Goal: Task Accomplishment & Management: Use online tool/utility

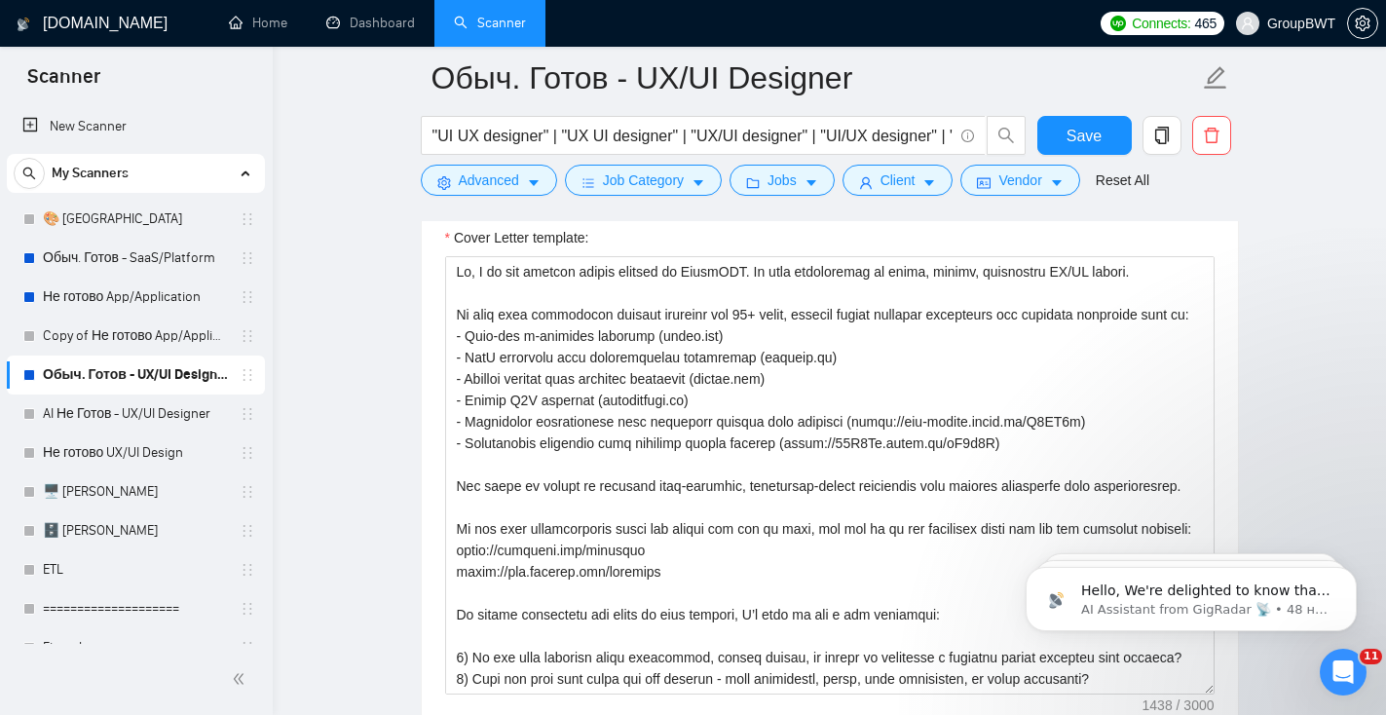
scroll to position [3296, 0]
click at [161, 380] on link "Обыч. Готов - UX/UI Designer" at bounding box center [135, 374] width 185 height 39
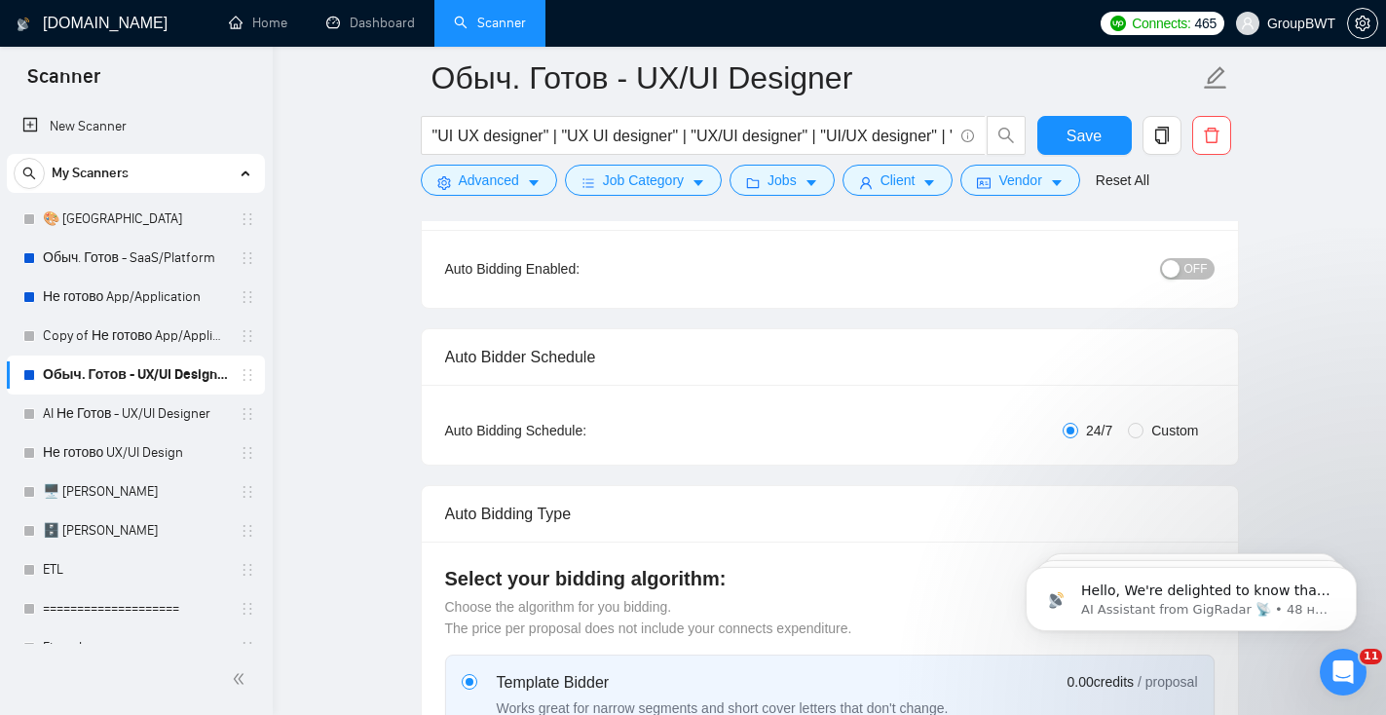
scroll to position [219, 0]
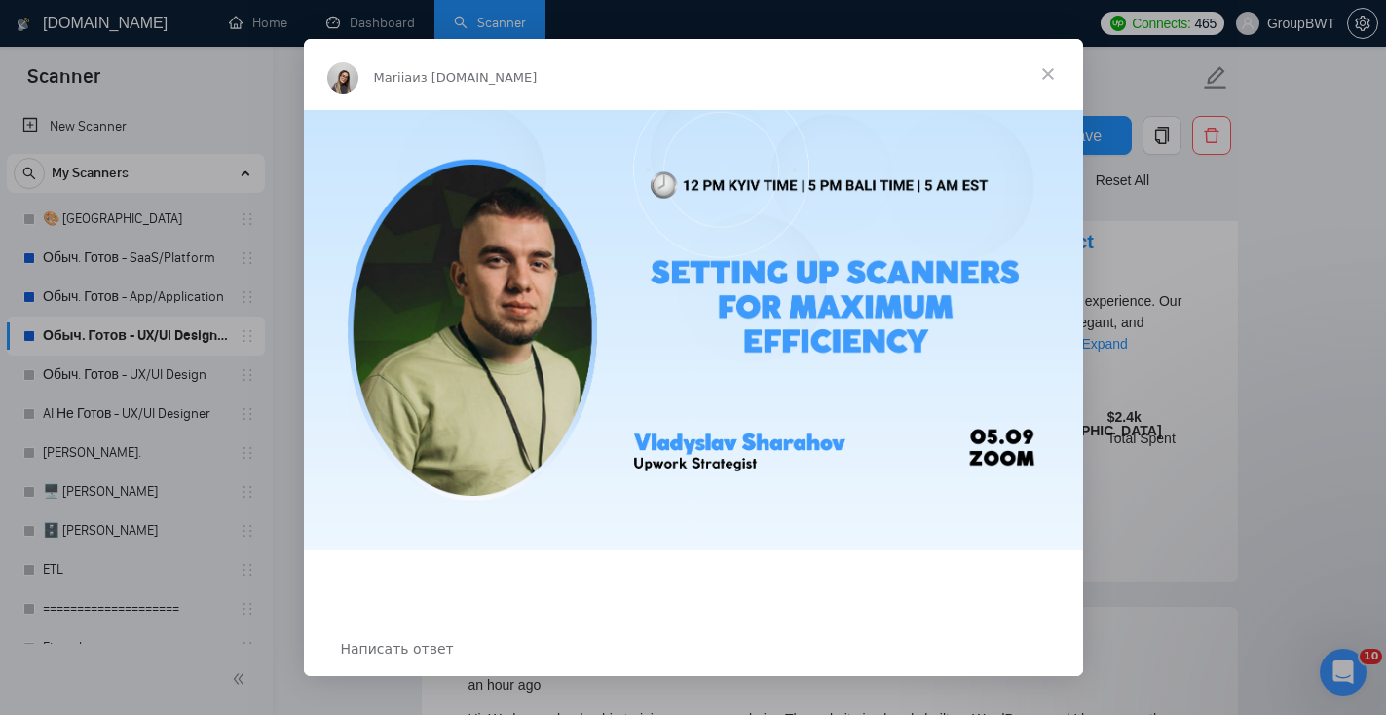
click at [1047, 73] on span "Закрыть" at bounding box center [1048, 74] width 70 height 70
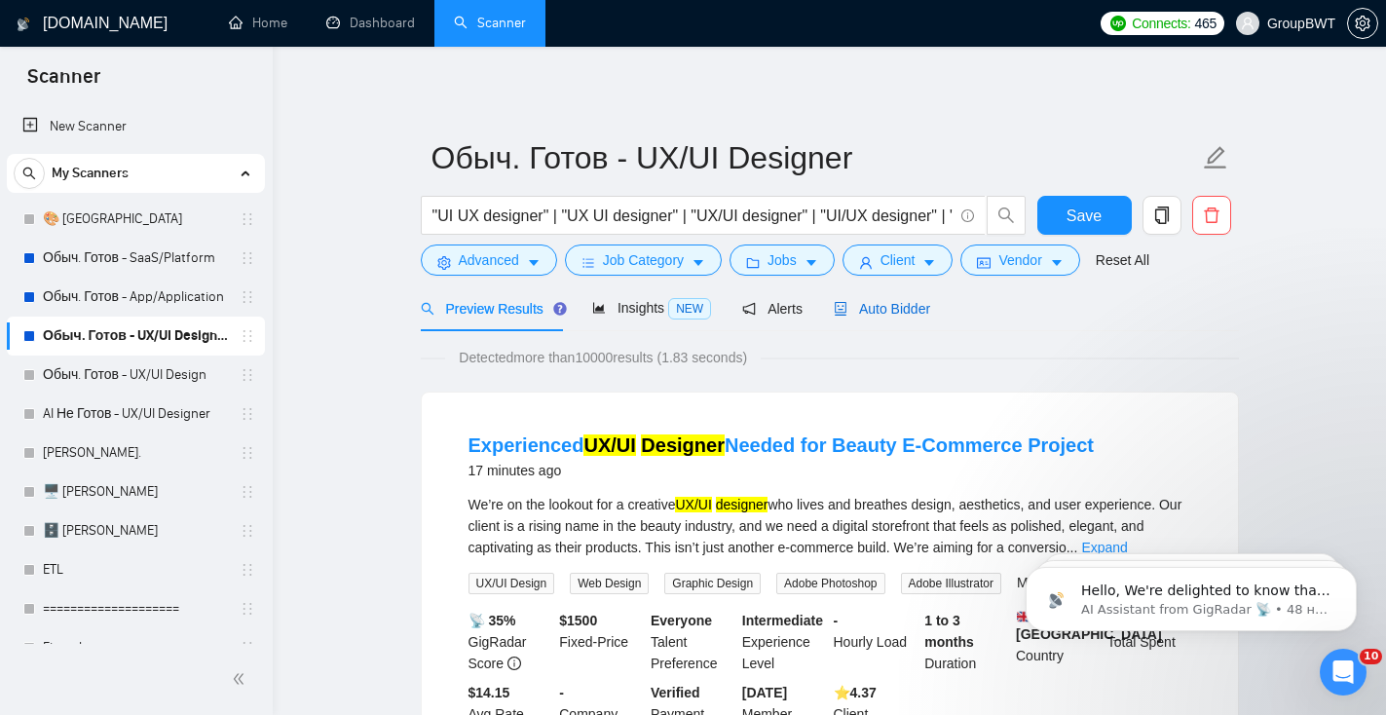
click at [885, 308] on span "Auto Bidder" at bounding box center [882, 309] width 96 height 16
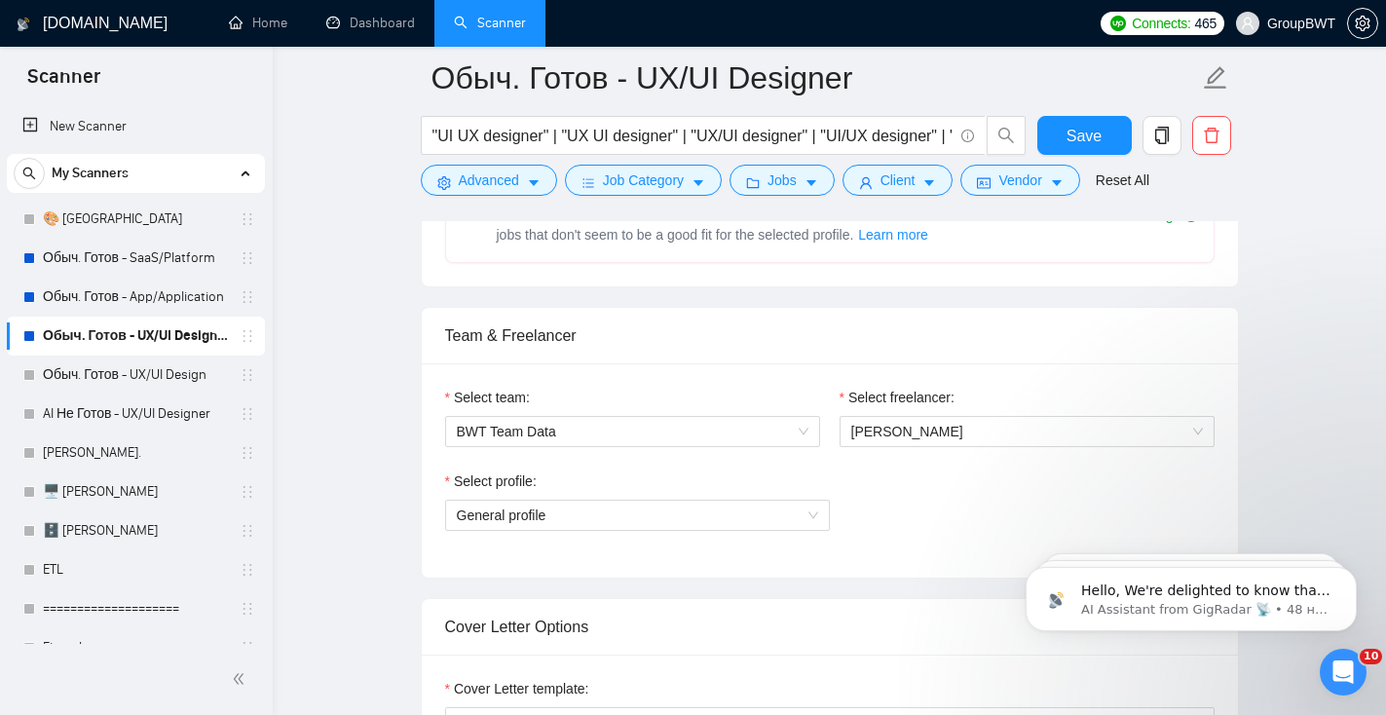
scroll to position [904, 0]
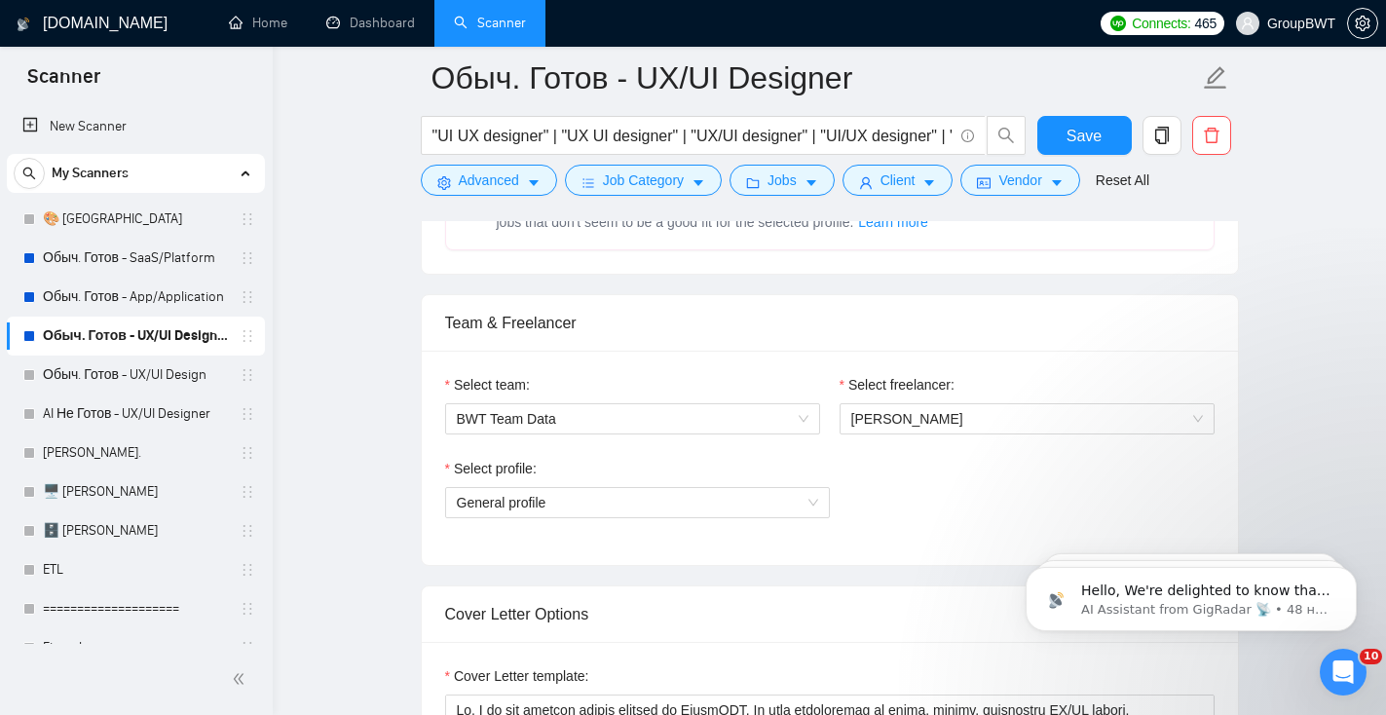
click at [578, 523] on div "Select profile: General profile" at bounding box center [637, 500] width 385 height 84
click at [578, 510] on span "General profile" at bounding box center [637, 502] width 361 height 29
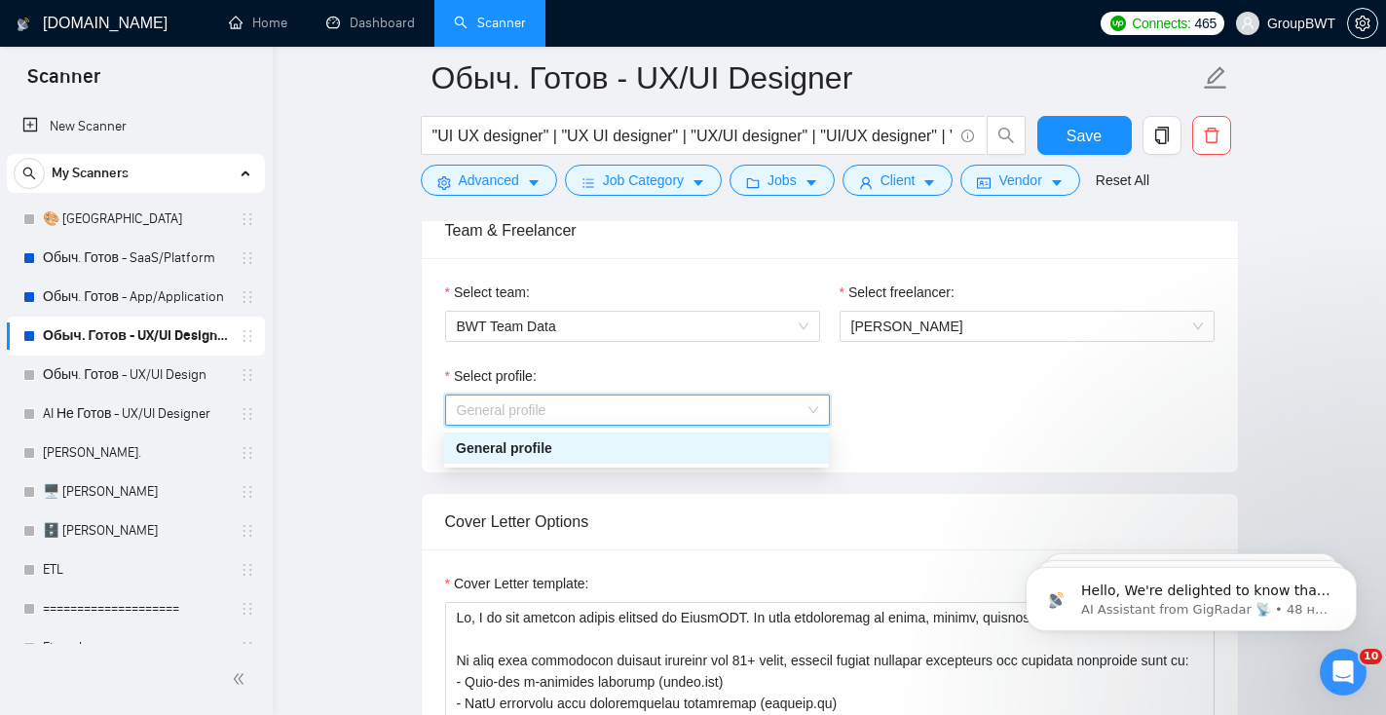
scroll to position [1011, 0]
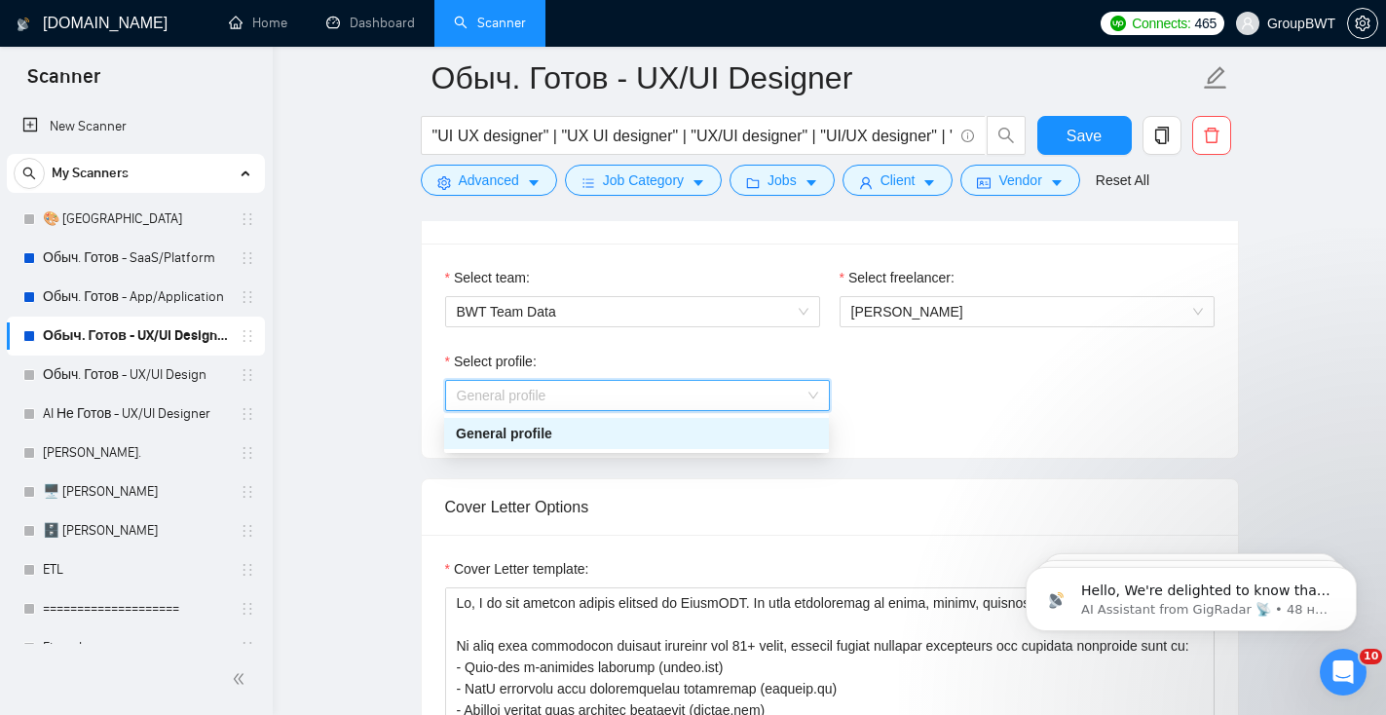
click at [924, 426] on div "Select profile: General profile" at bounding box center [829, 393] width 769 height 84
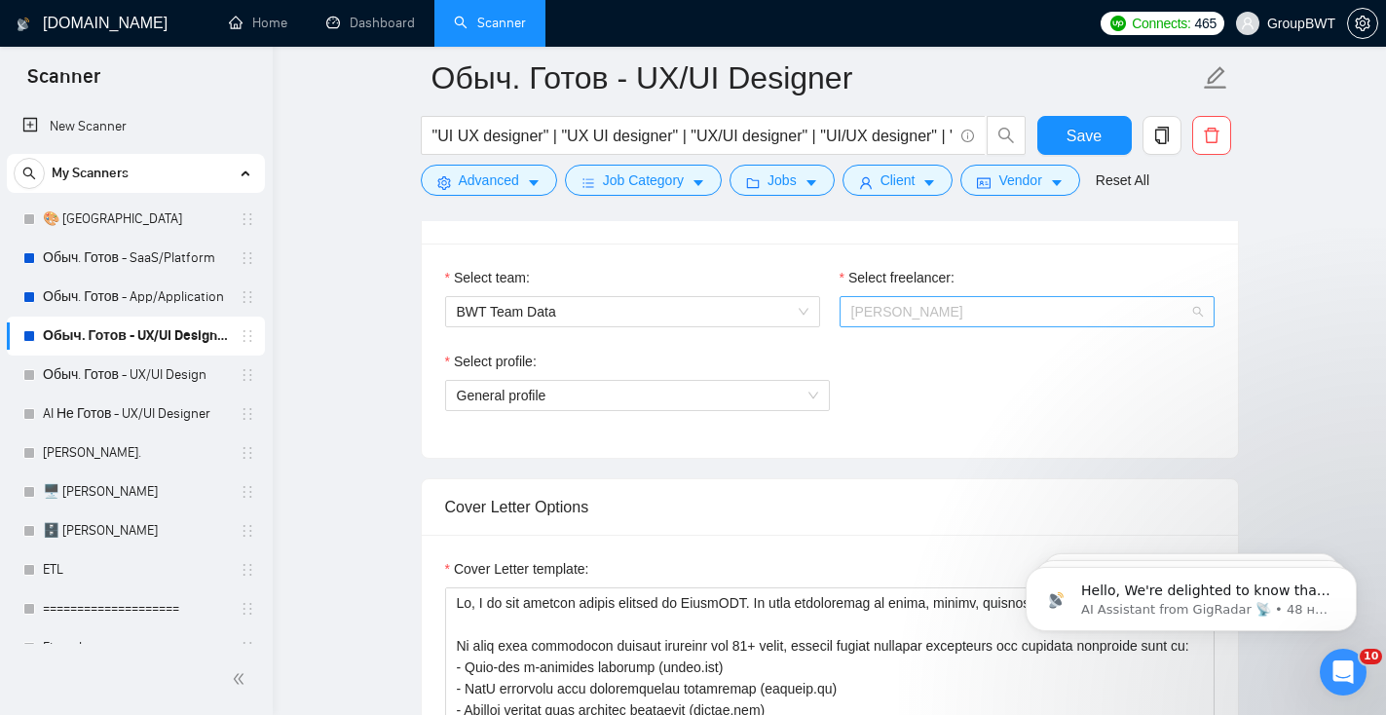
click at [871, 322] on span "[PERSON_NAME]" at bounding box center [1027, 311] width 352 height 29
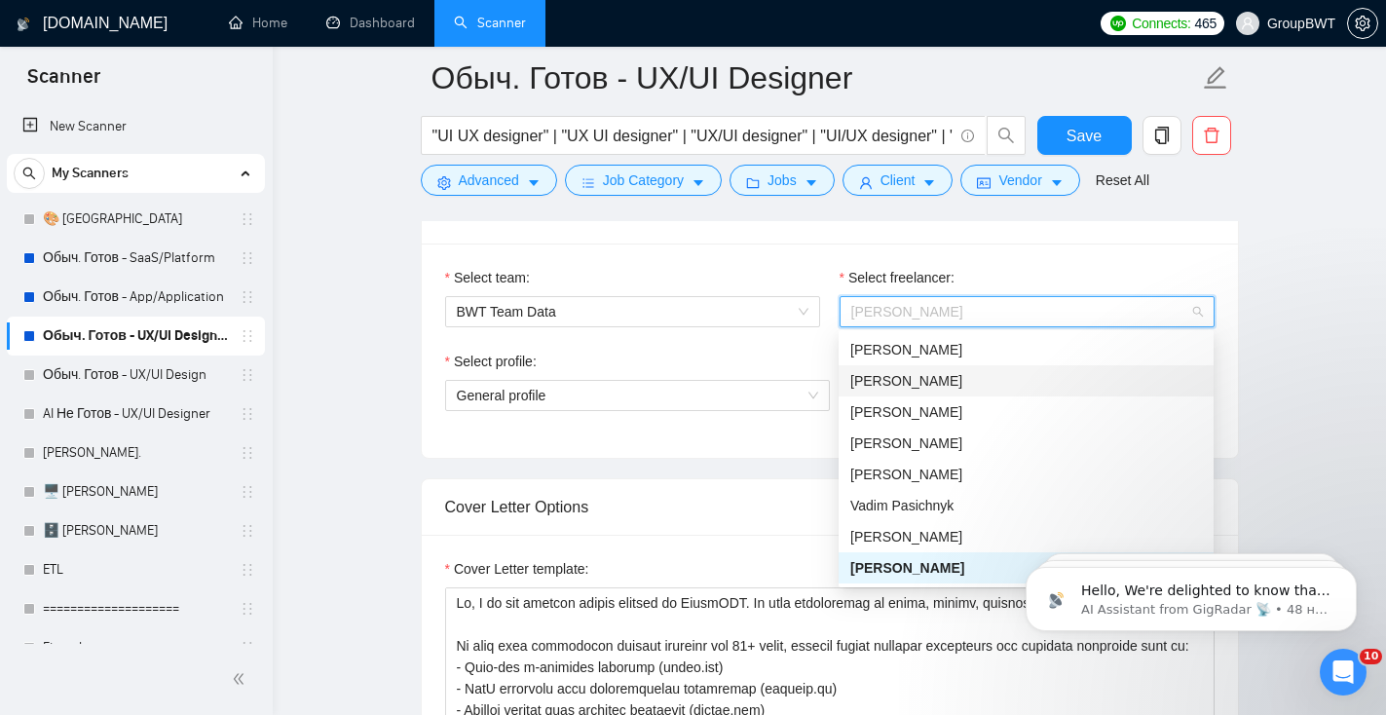
click at [871, 383] on div "[PERSON_NAME]" at bounding box center [1026, 380] width 352 height 21
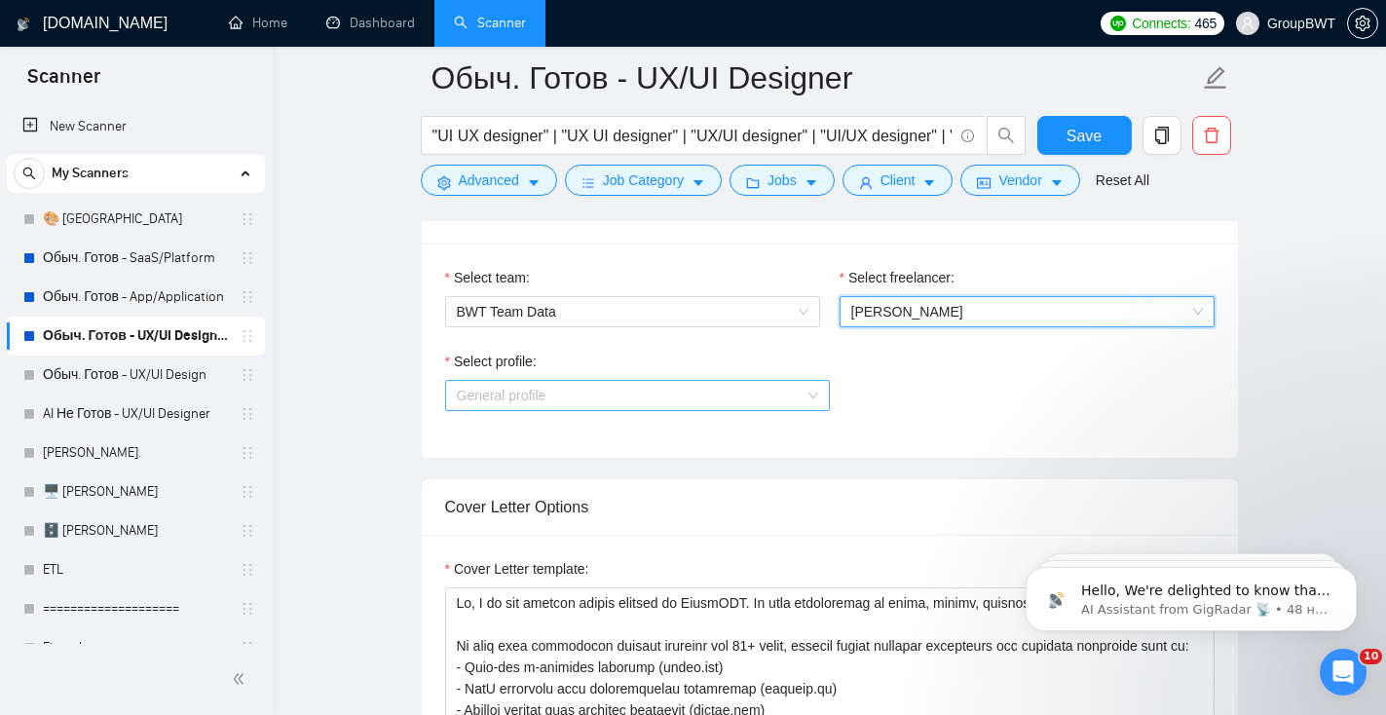
click at [735, 388] on span "General profile" at bounding box center [637, 395] width 361 height 29
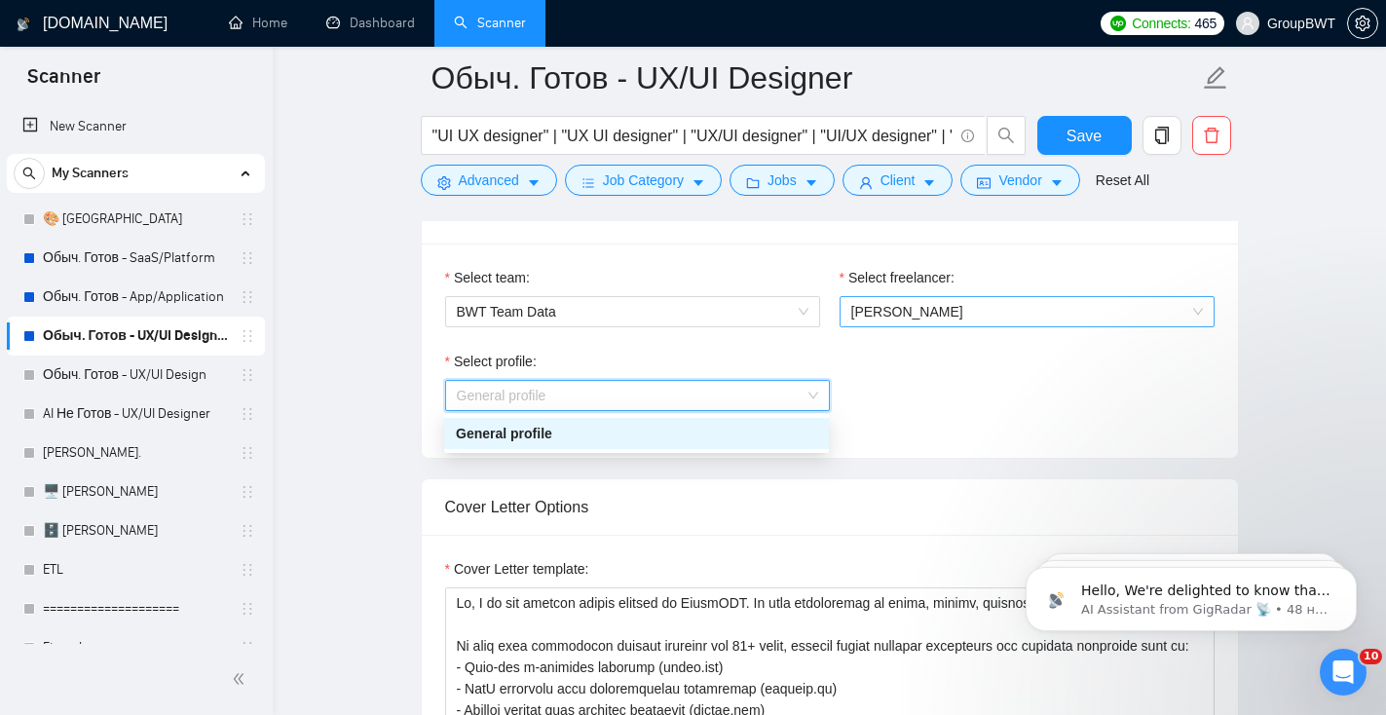
click at [941, 307] on span "[PERSON_NAME]" at bounding box center [1027, 311] width 352 height 29
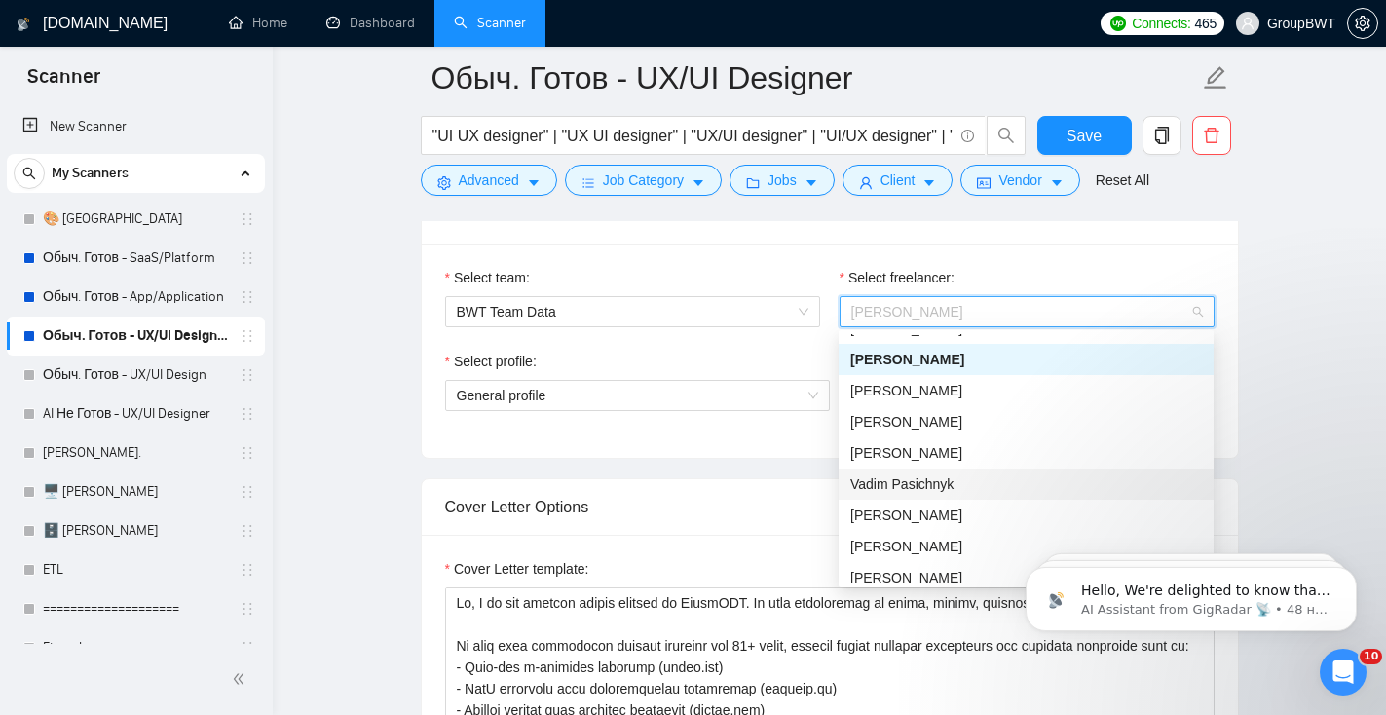
scroll to position [23, 0]
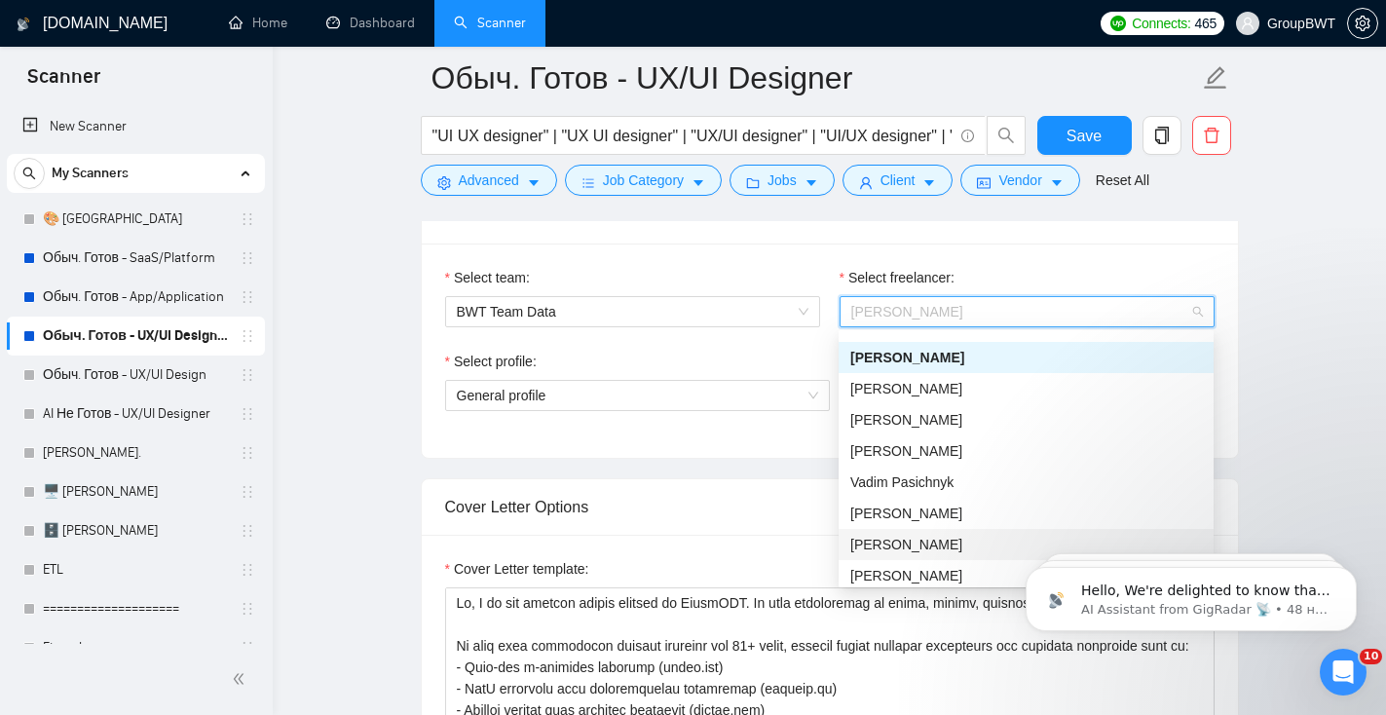
click at [910, 537] on div "[PERSON_NAME]" at bounding box center [1026, 544] width 352 height 21
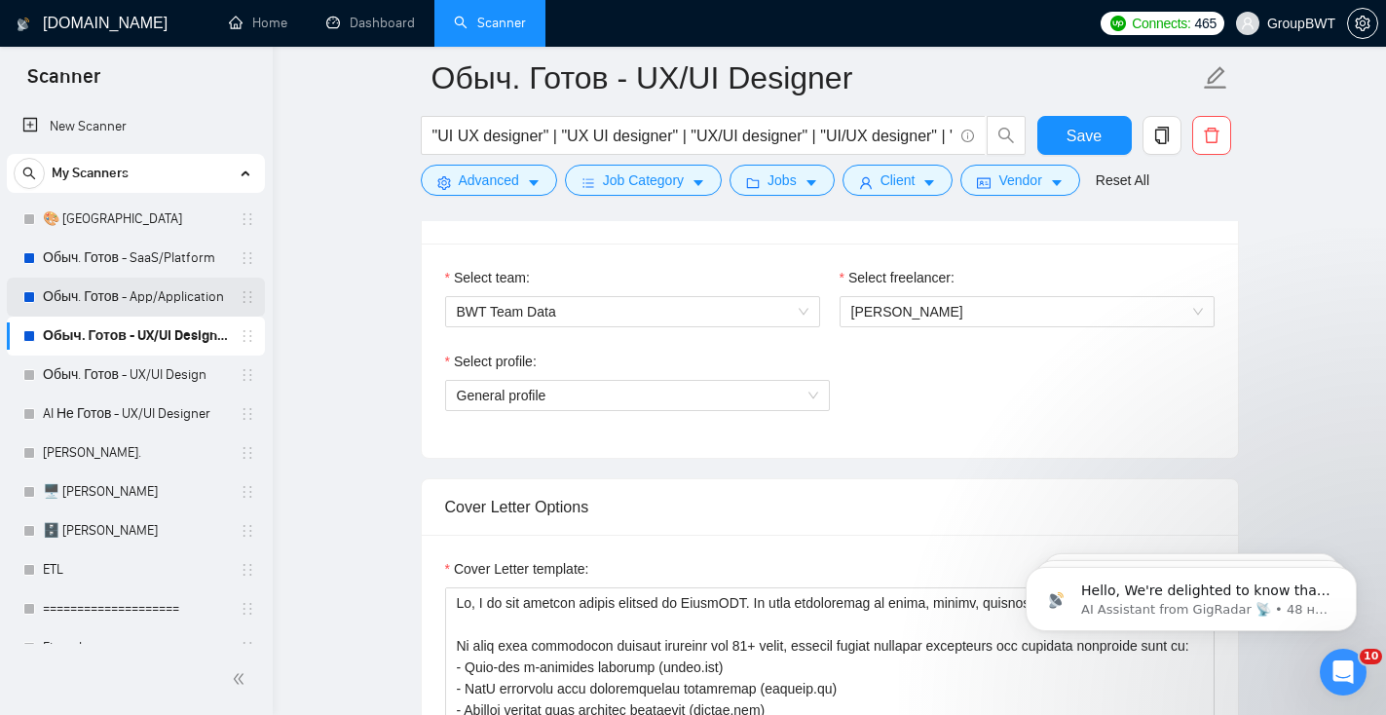
click at [117, 294] on link "Обыч. Готов - App/Application" at bounding box center [135, 297] width 185 height 39
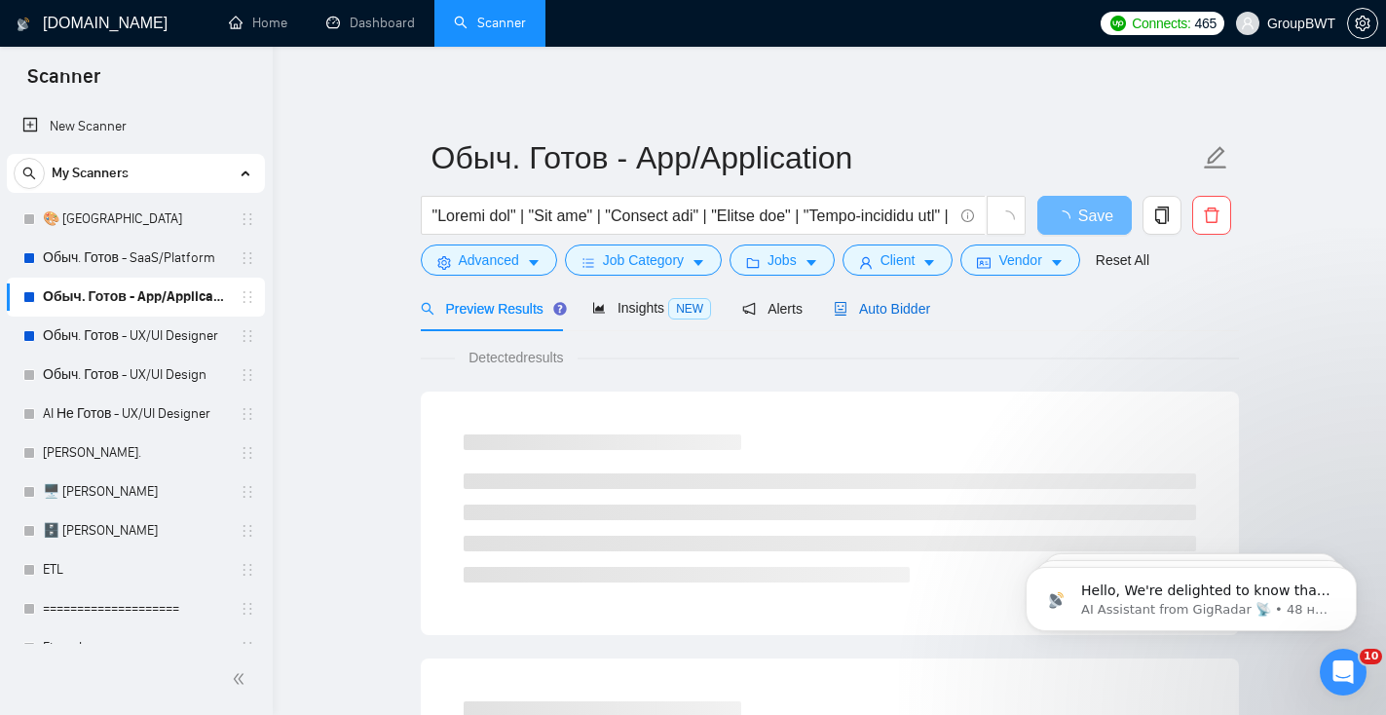
click at [889, 309] on span "Auto Bidder" at bounding box center [882, 309] width 96 height 16
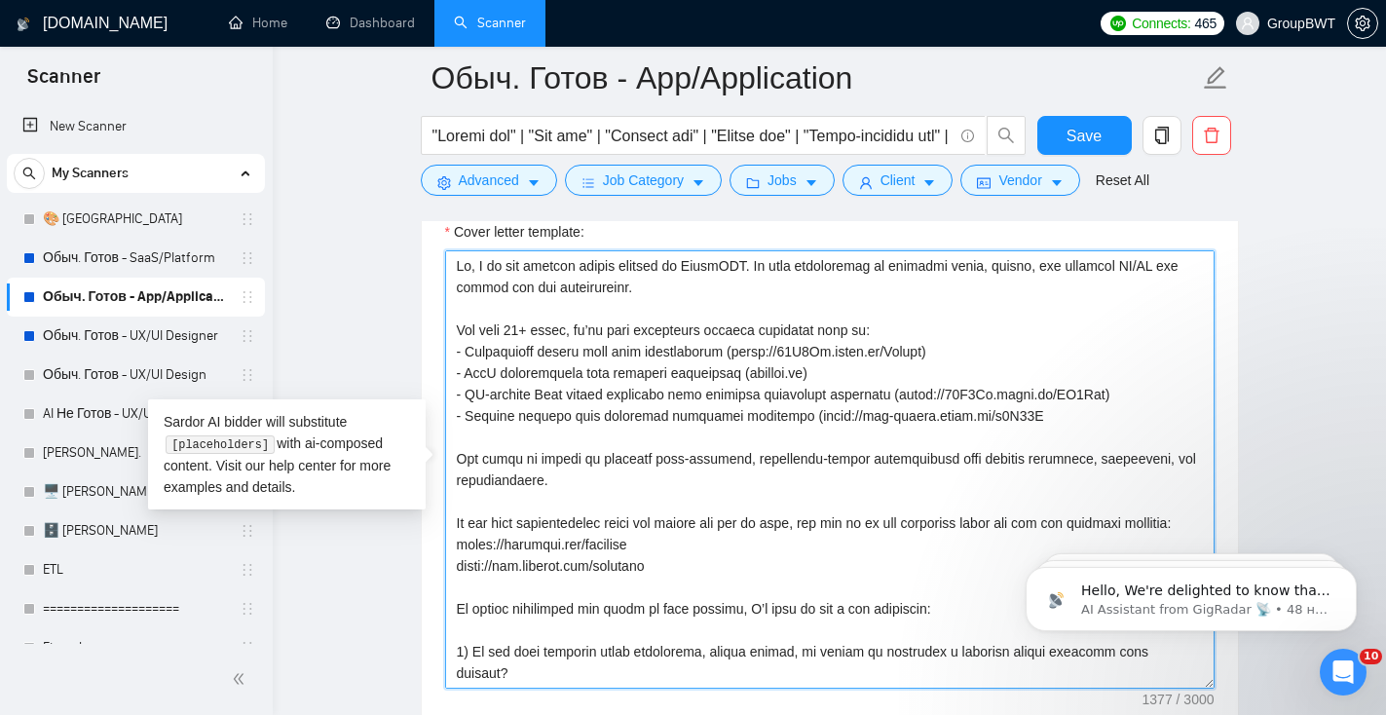
drag, startPoint x: 753, startPoint y: 642, endPoint x: 445, endPoint y: 228, distance: 515.8
click at [445, 228] on div "Cover letter template:" at bounding box center [829, 454] width 769 height 467
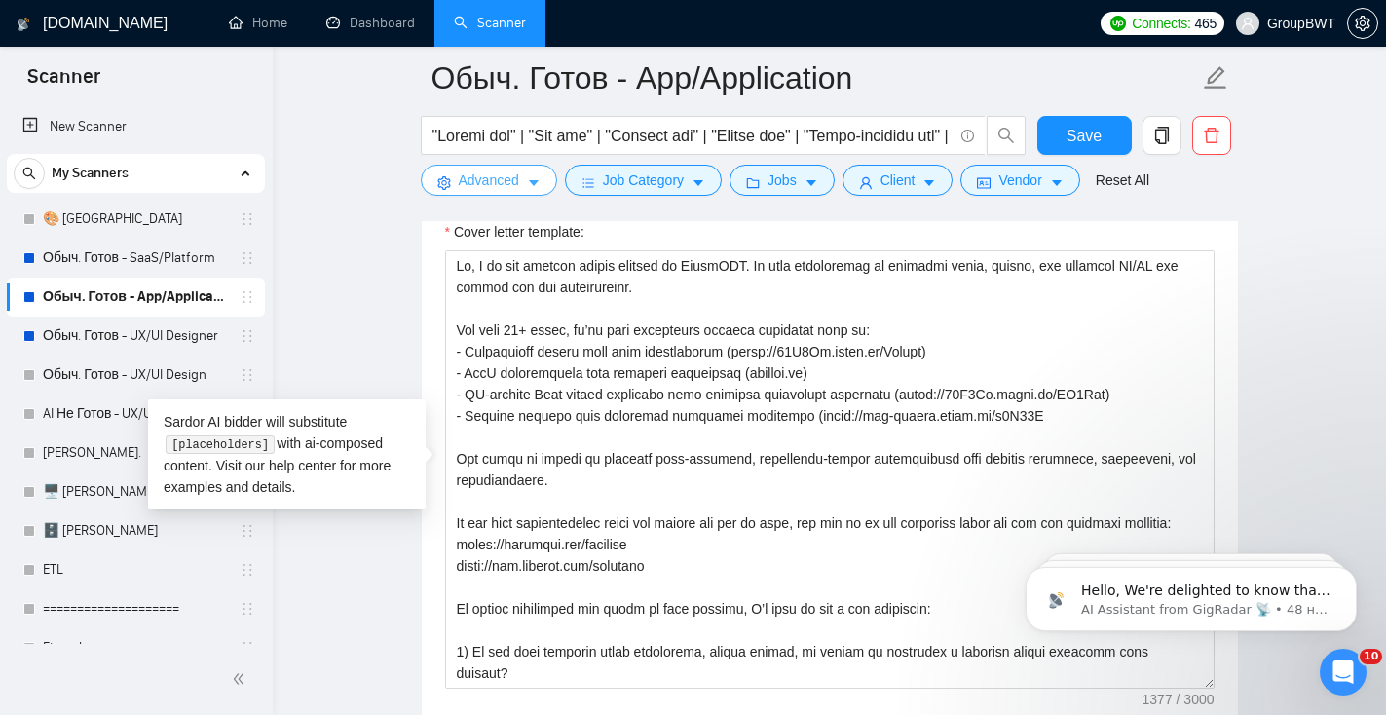
click at [518, 186] on span "Advanced" at bounding box center [489, 179] width 60 height 21
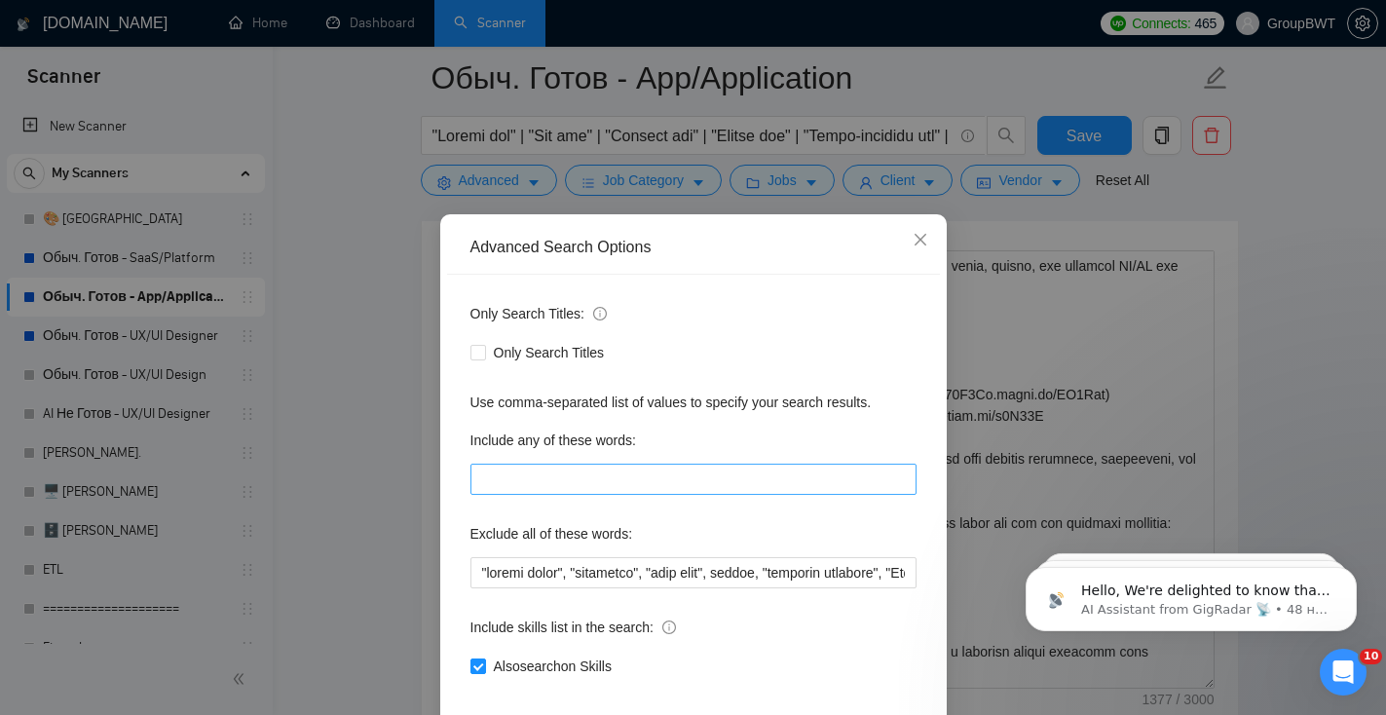
scroll to position [95, 0]
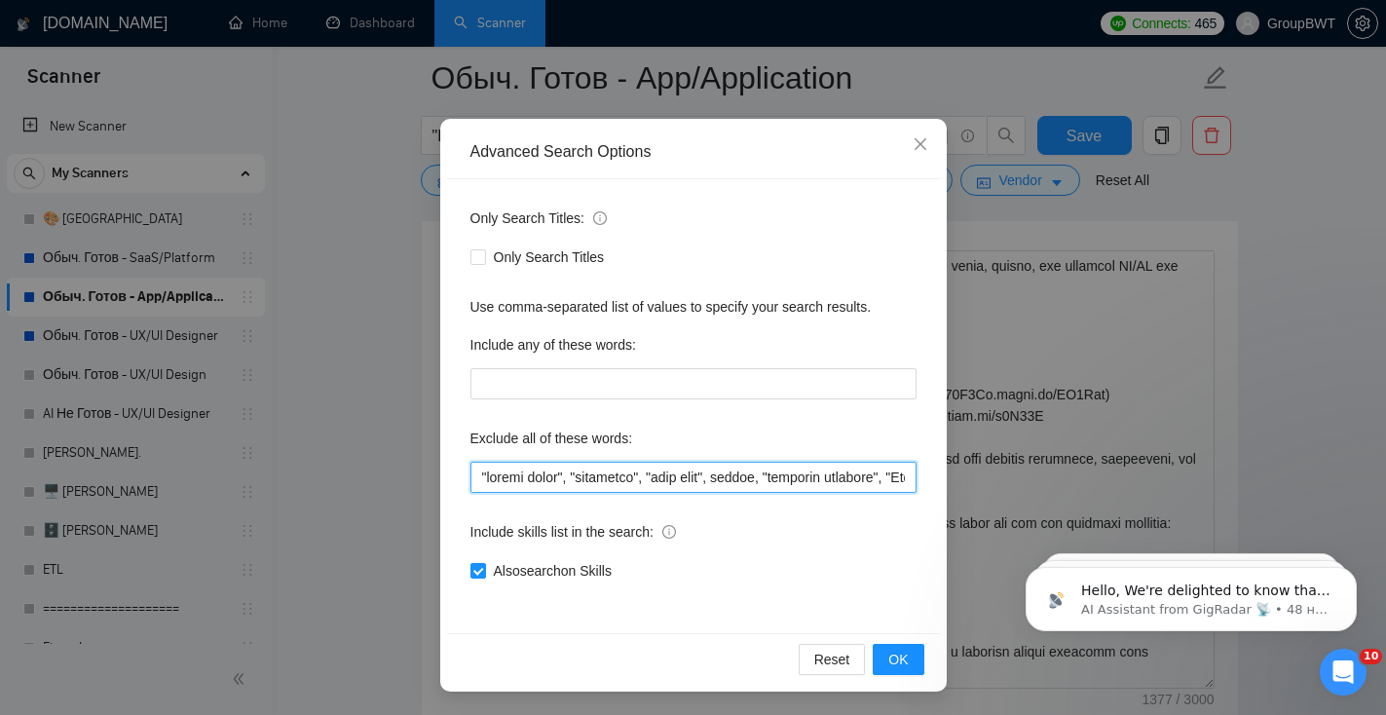
drag, startPoint x: 542, startPoint y: 476, endPoint x: 779, endPoint y: 469, distance: 236.8
click at [778, 468] on input "text" at bounding box center [693, 477] width 446 height 31
click at [783, 477] on input "text" at bounding box center [693, 477] width 446 height 31
click at [946, 469] on div "Advanced Search Options Only Search Titles: Only Search Titles Use comma-separa…" at bounding box center [693, 405] width 506 height 573
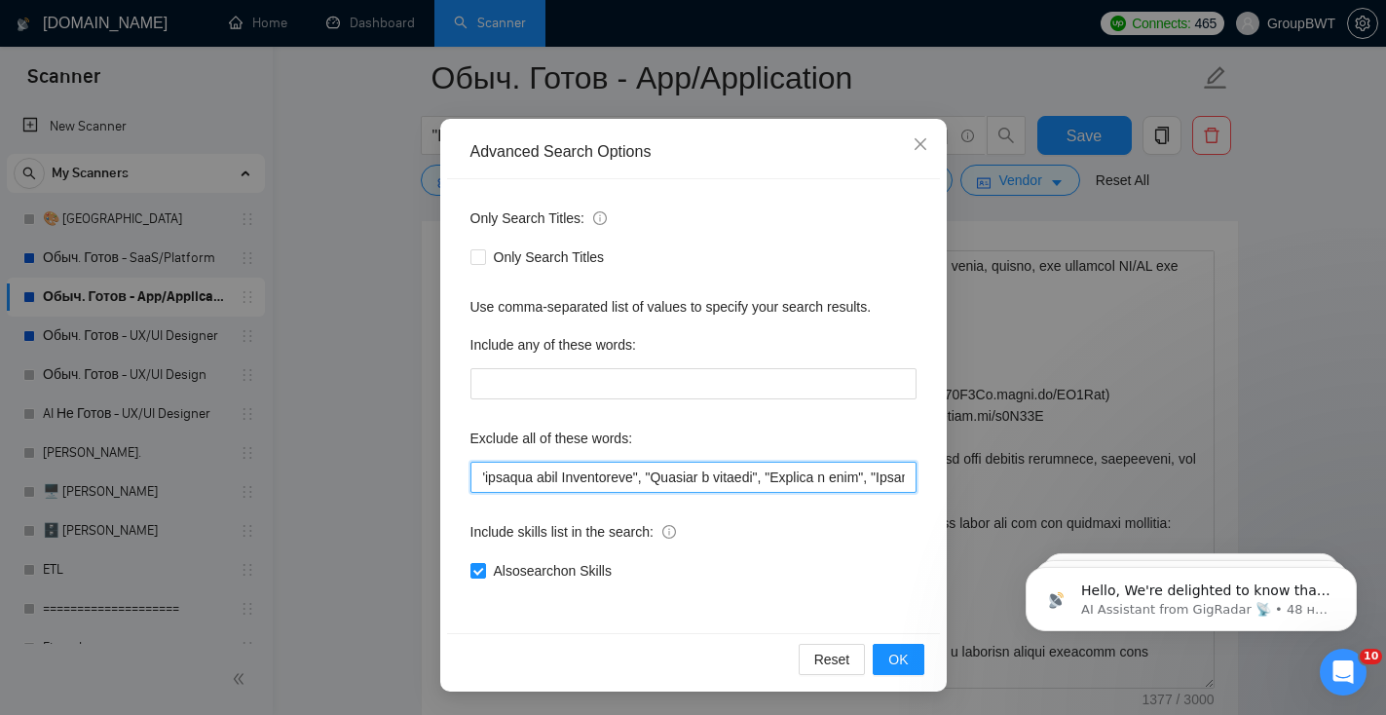
drag, startPoint x: 805, startPoint y: 476, endPoint x: 901, endPoint y: 465, distance: 96.2
click at [903, 467] on input "text" at bounding box center [693, 477] width 446 height 31
drag, startPoint x: 778, startPoint y: 479, endPoint x: 934, endPoint y: 471, distance: 156.0
click at [935, 472] on div "Only Search Titles: Only Search Titles Use comma-separated list of values to sp…" at bounding box center [693, 406] width 493 height 454
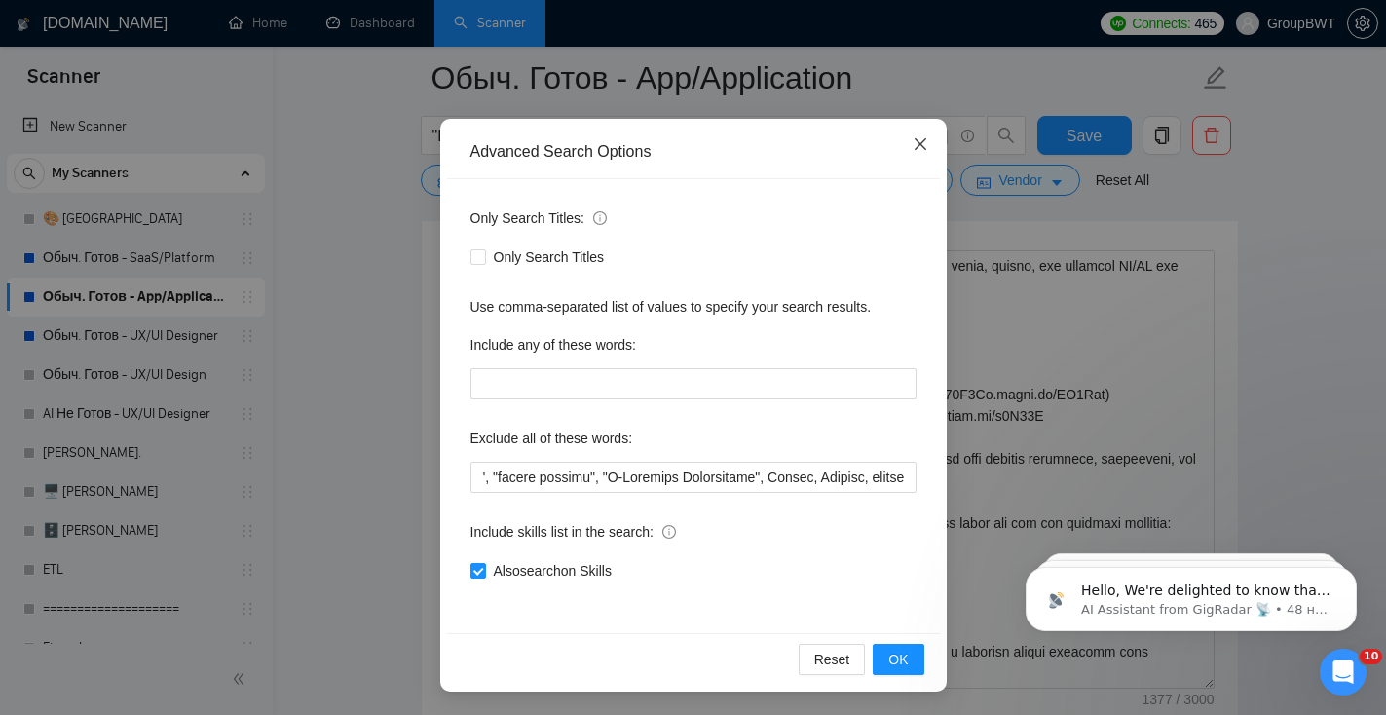
click at [917, 150] on icon "close" at bounding box center [921, 144] width 16 height 16
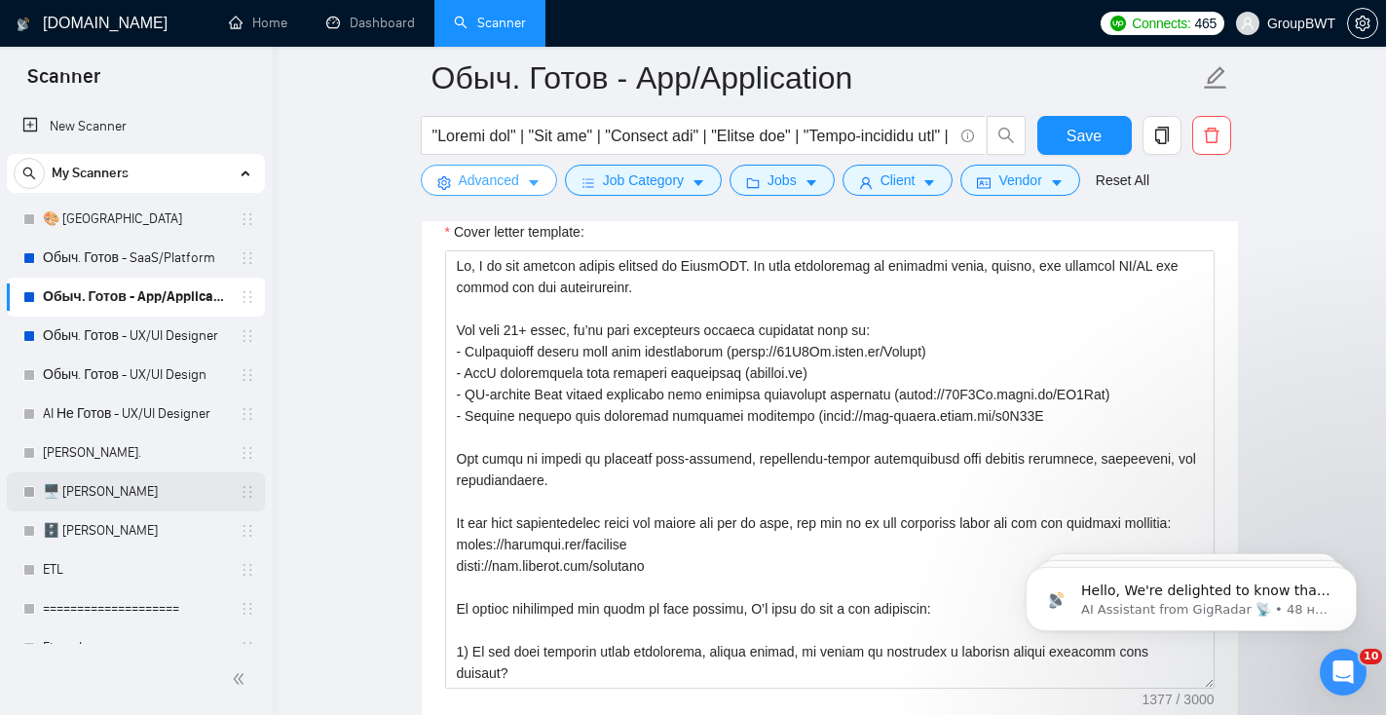
scroll to position [23, 0]
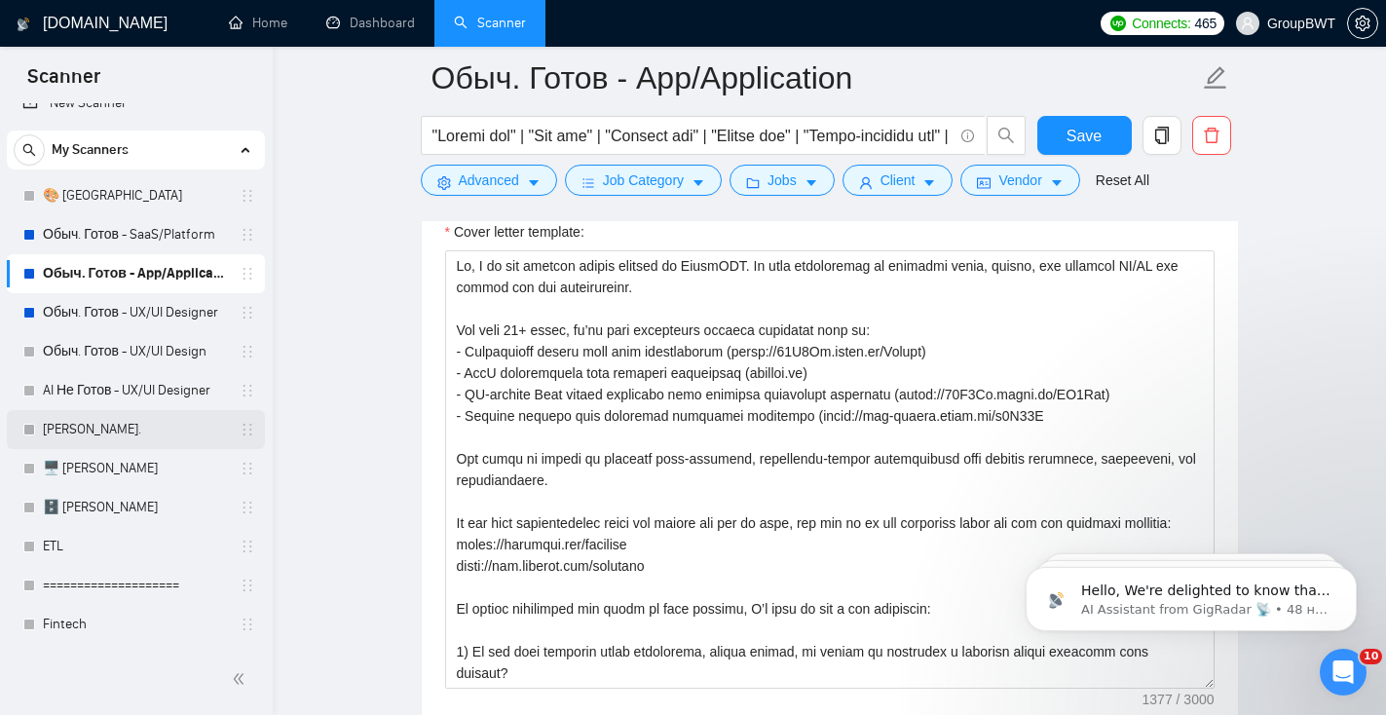
click at [113, 437] on link "[PERSON_NAME]." at bounding box center [135, 429] width 185 height 39
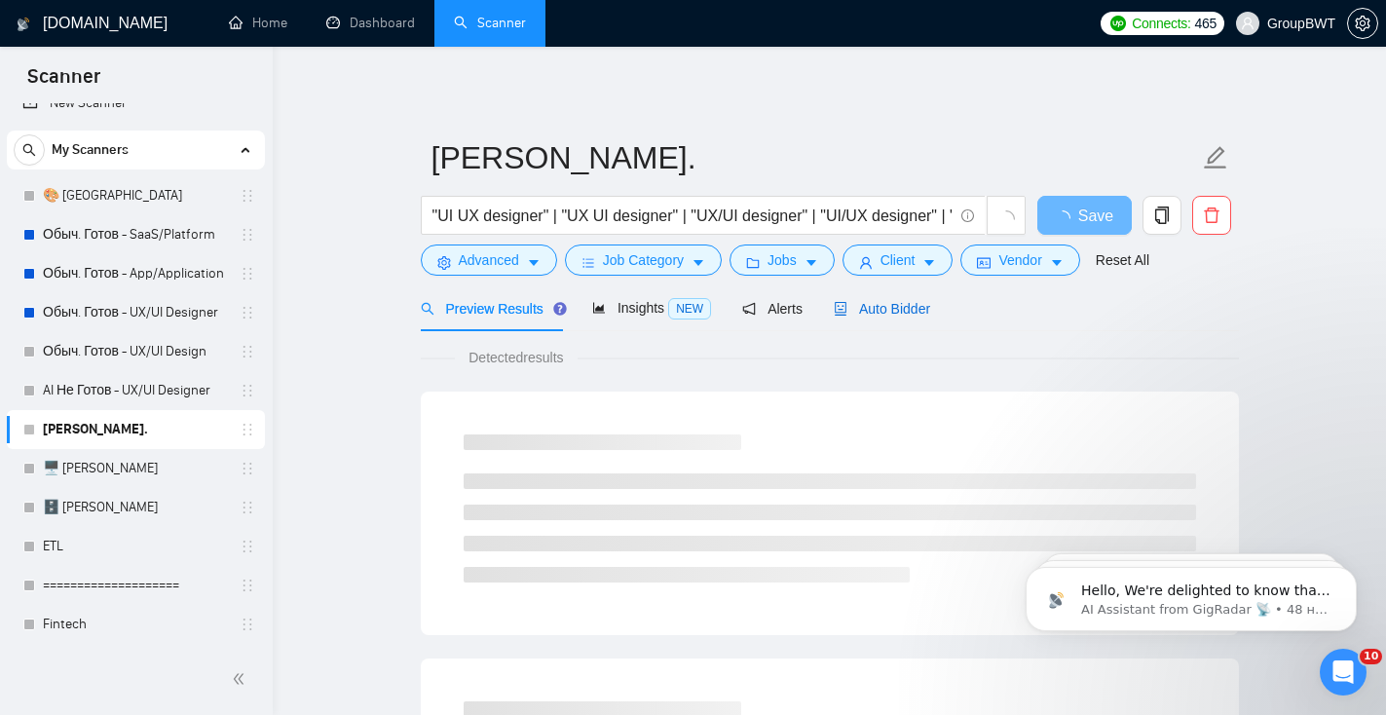
click at [896, 312] on span "Auto Bidder" at bounding box center [882, 309] width 96 height 16
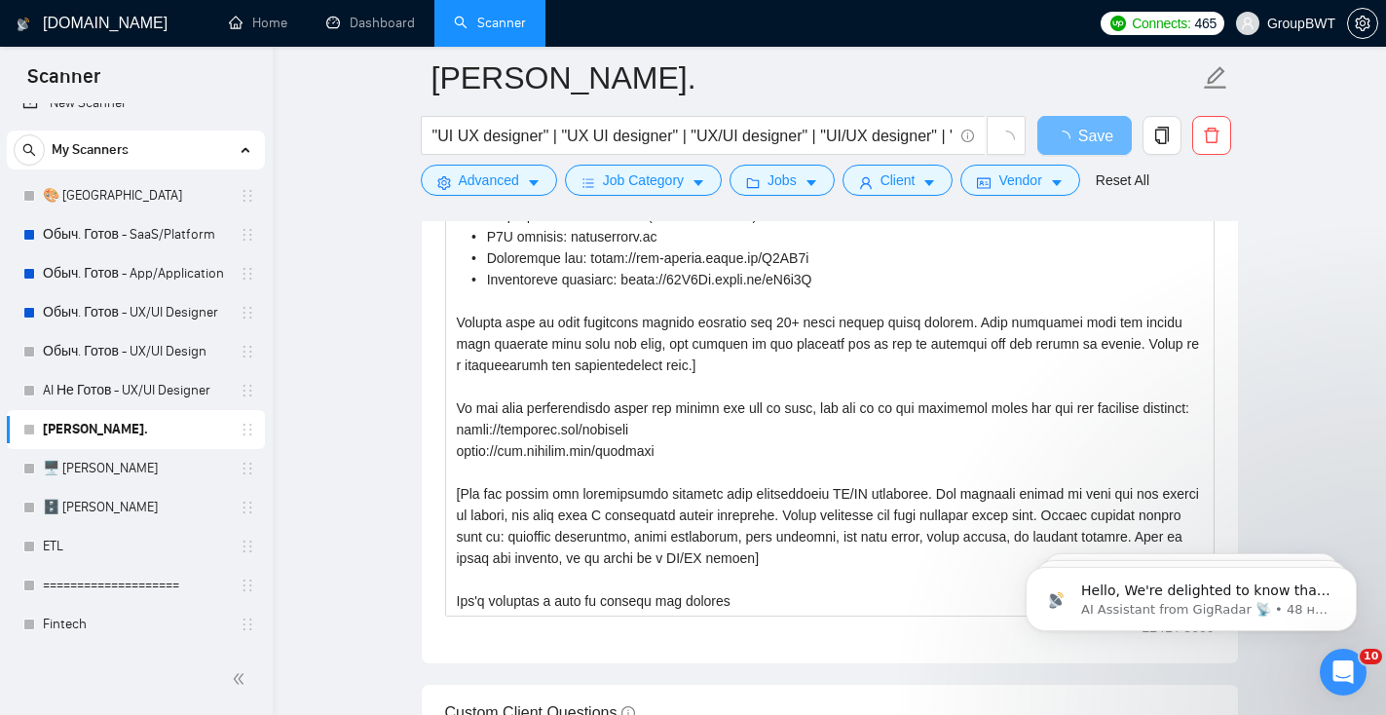
scroll to position [2325, 0]
